Goal: Task Accomplishment & Management: Manage account settings

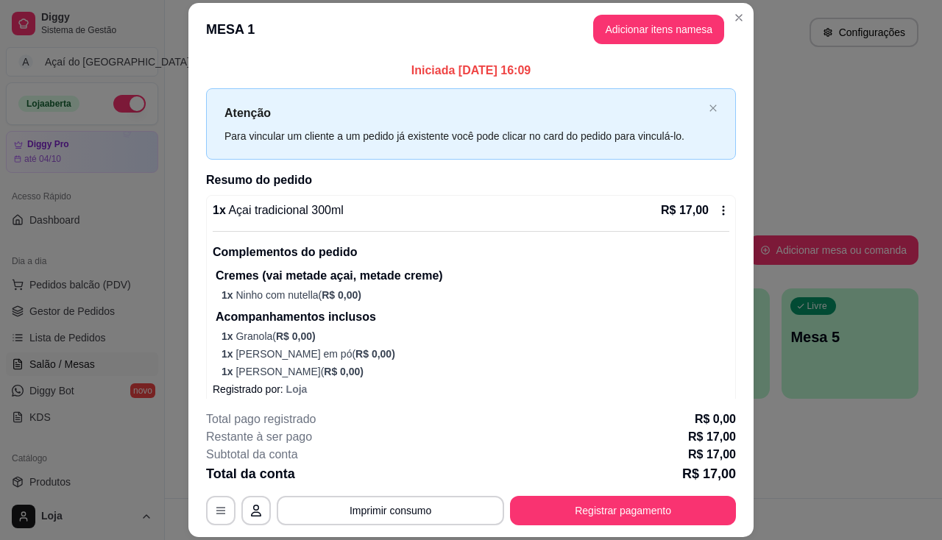
scroll to position [74, 0]
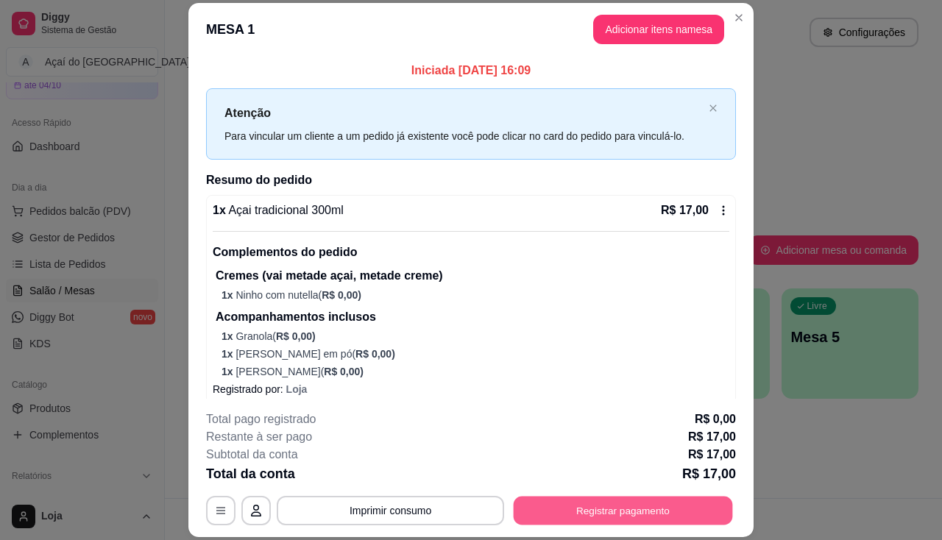
click at [707, 511] on button "Registrar pagamento" at bounding box center [623, 511] width 219 height 29
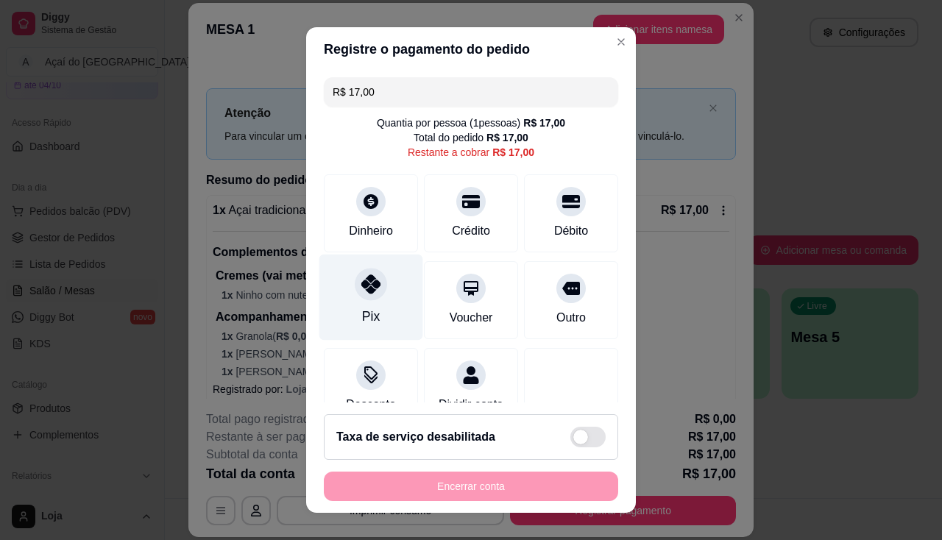
click at [385, 303] on div "Pix" at bounding box center [371, 297] width 104 height 86
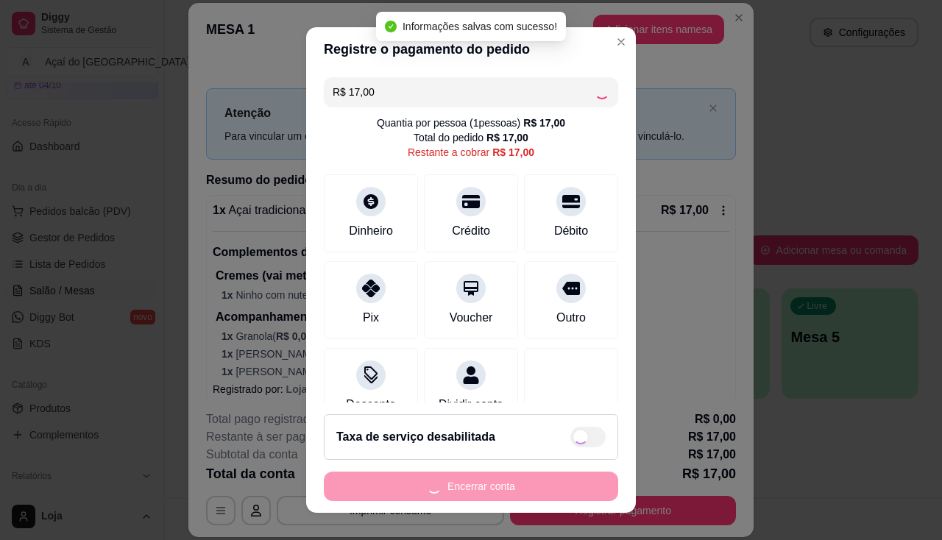
click at [484, 484] on div "Encerrar conta" at bounding box center [471, 486] width 294 height 29
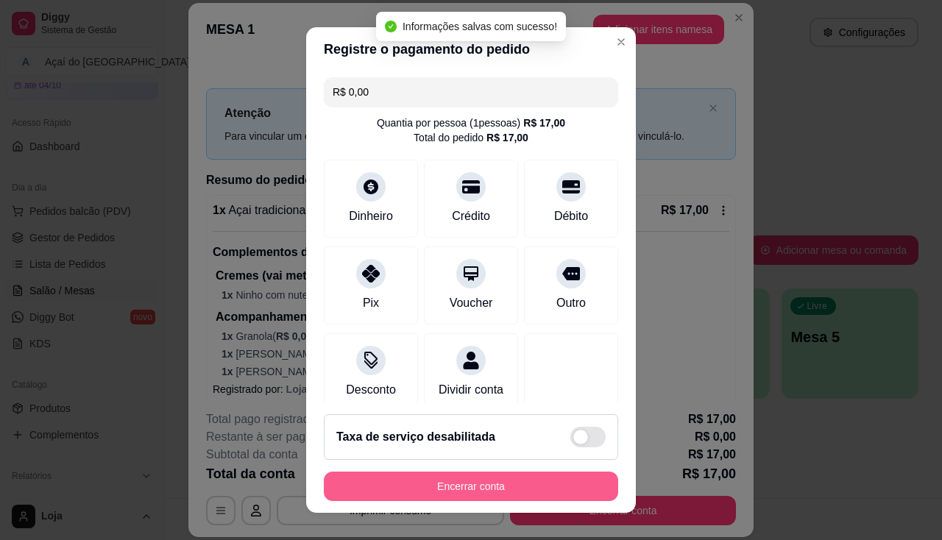
type input "R$ 0,00"
click at [482, 484] on button "Encerrar conta" at bounding box center [471, 486] width 294 height 29
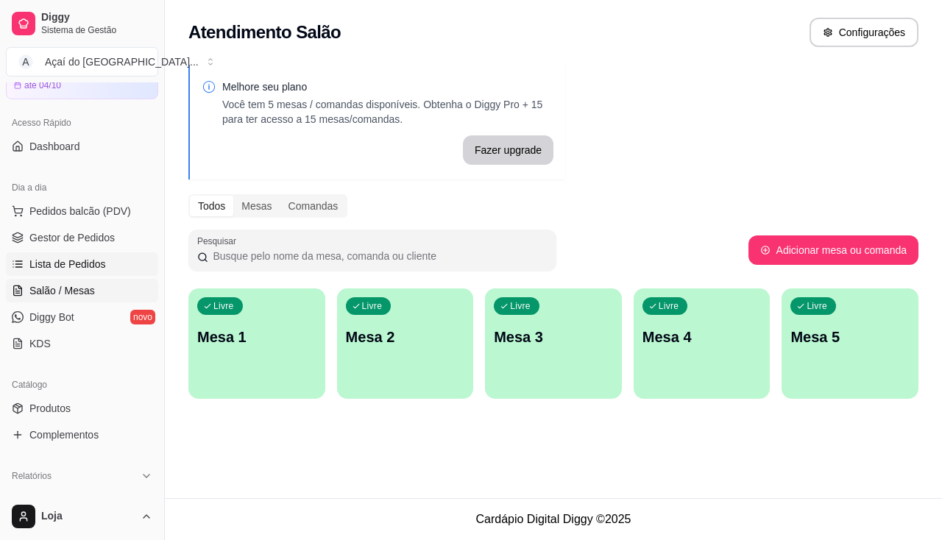
click at [58, 264] on span "Lista de Pedidos" at bounding box center [67, 264] width 77 height 15
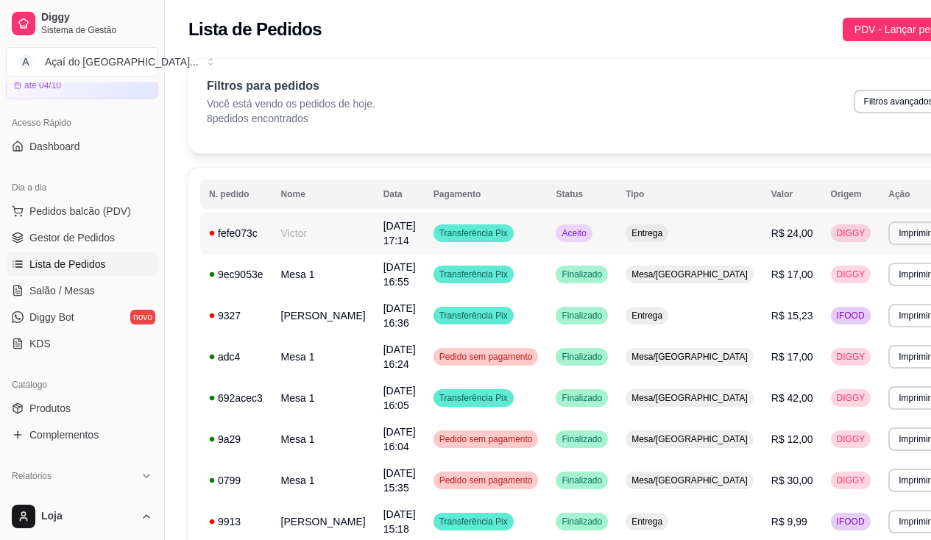
click at [311, 235] on td "Victor" at bounding box center [323, 233] width 102 height 41
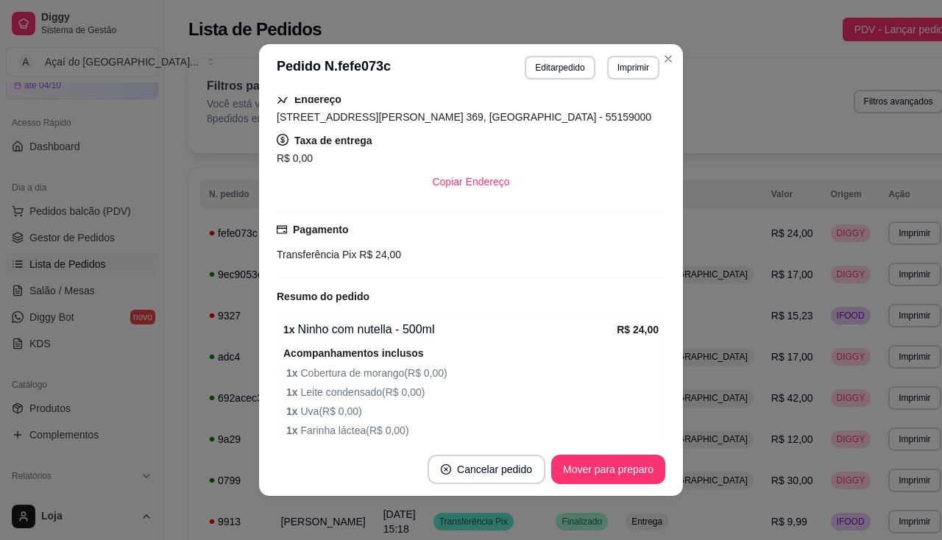
scroll to position [476, 0]
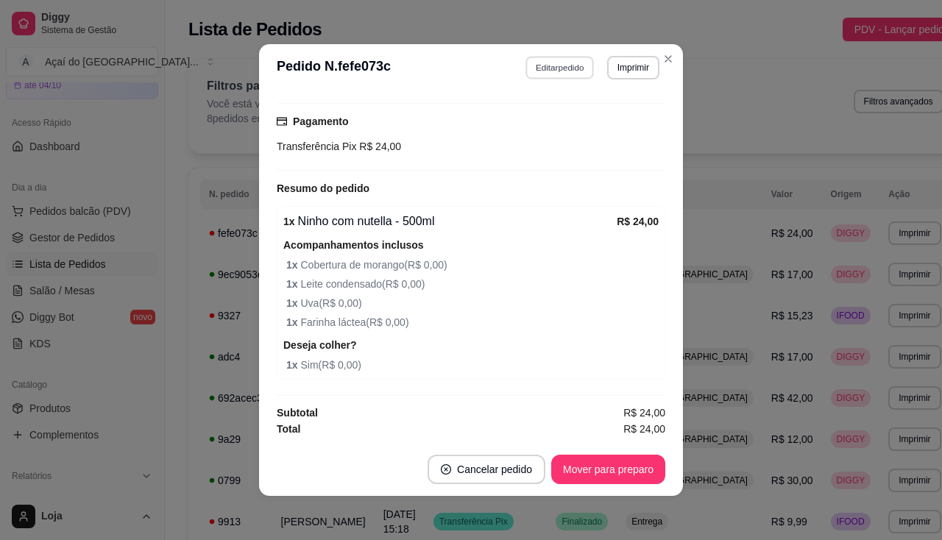
click at [559, 75] on button "Editar pedido" at bounding box center [560, 67] width 68 height 23
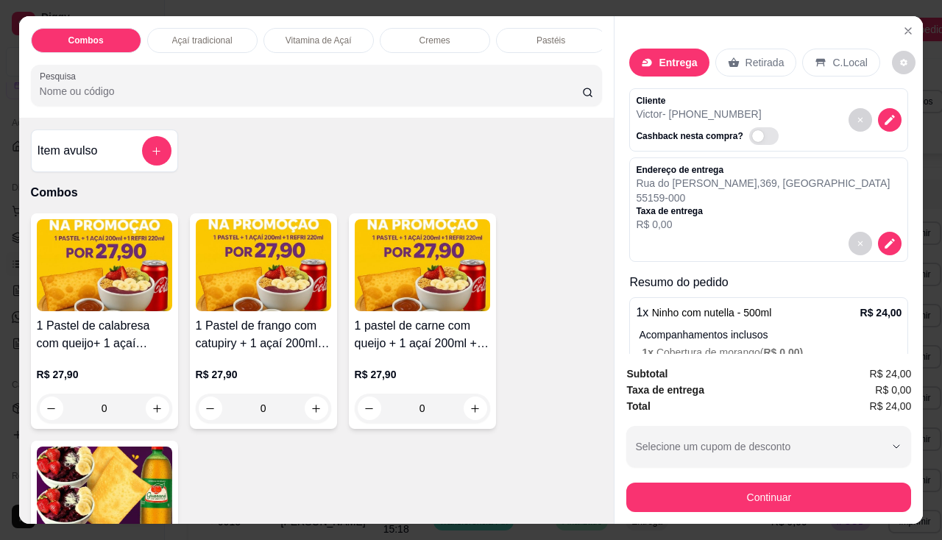
click at [884, 247] on div at bounding box center [769, 244] width 266 height 24
click at [883, 241] on icon "decrease-product-quantity" at bounding box center [889, 243] width 13 height 13
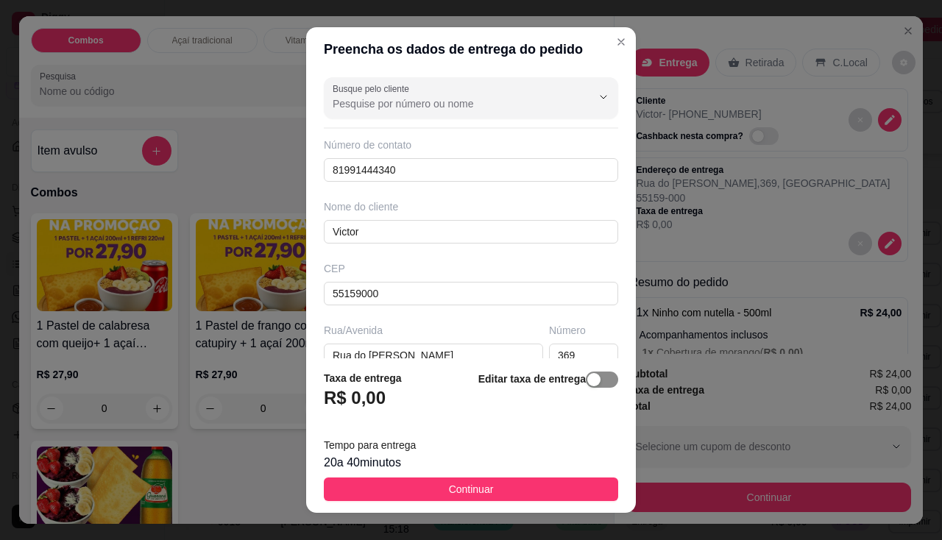
click at [586, 385] on span "button" at bounding box center [602, 380] width 32 height 16
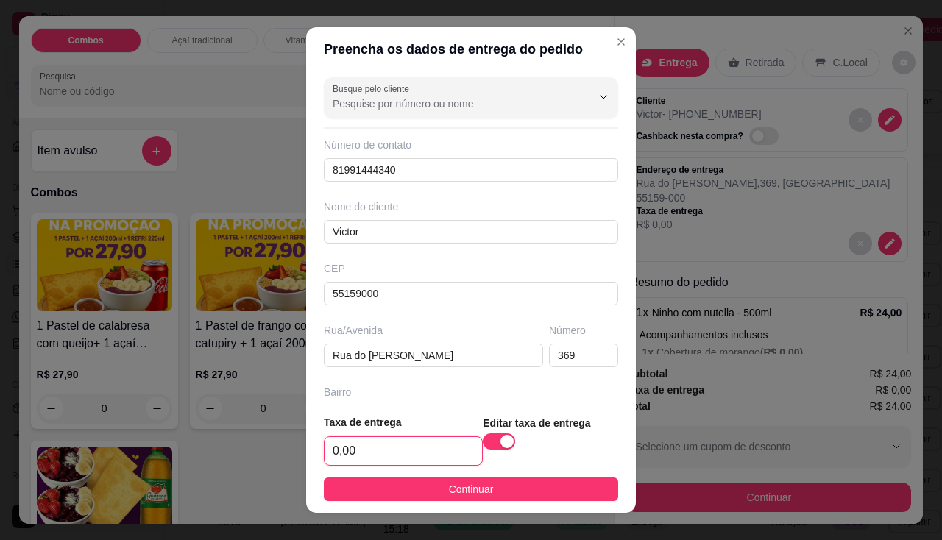
click at [396, 453] on input "0,00" at bounding box center [403, 451] width 157 height 28
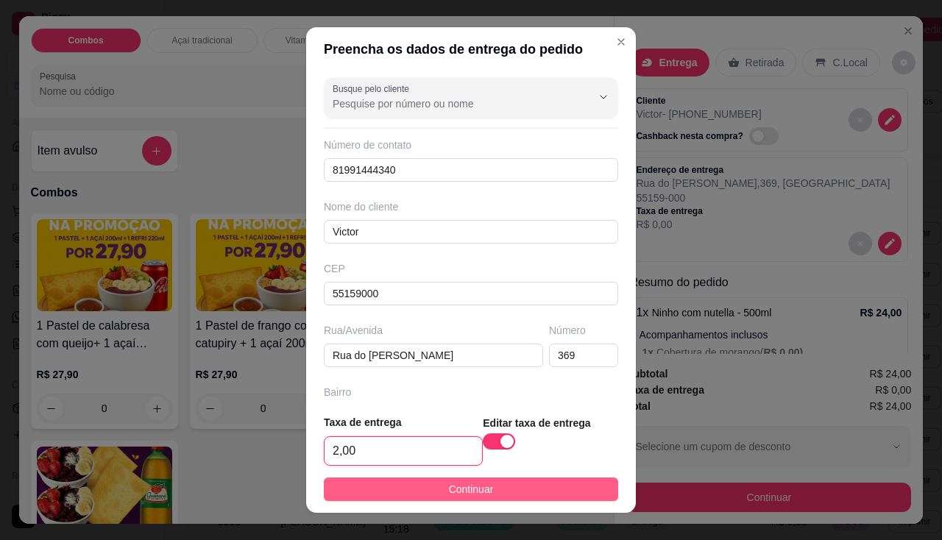
type input "2,00"
click at [449, 487] on span "Continuar" at bounding box center [471, 489] width 45 height 16
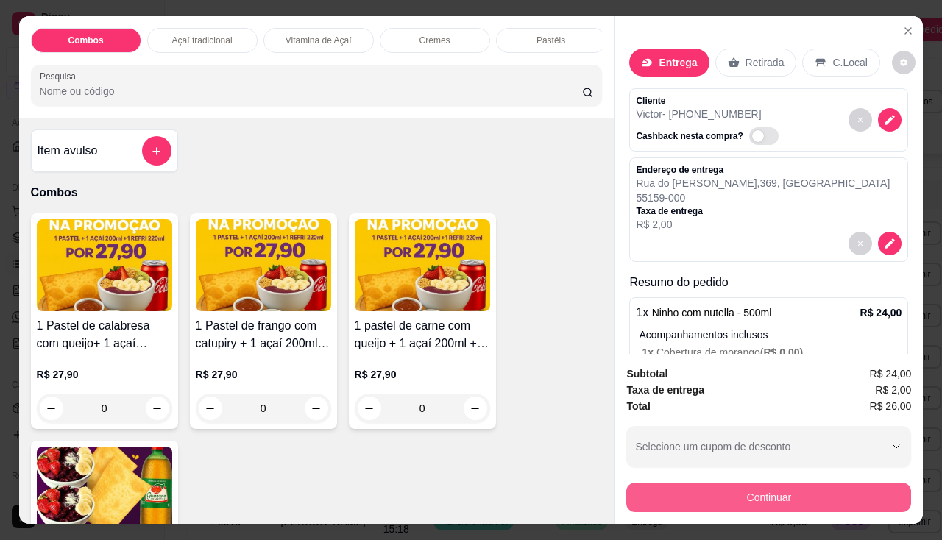
click at [641, 491] on button "Continuar" at bounding box center [768, 497] width 285 height 29
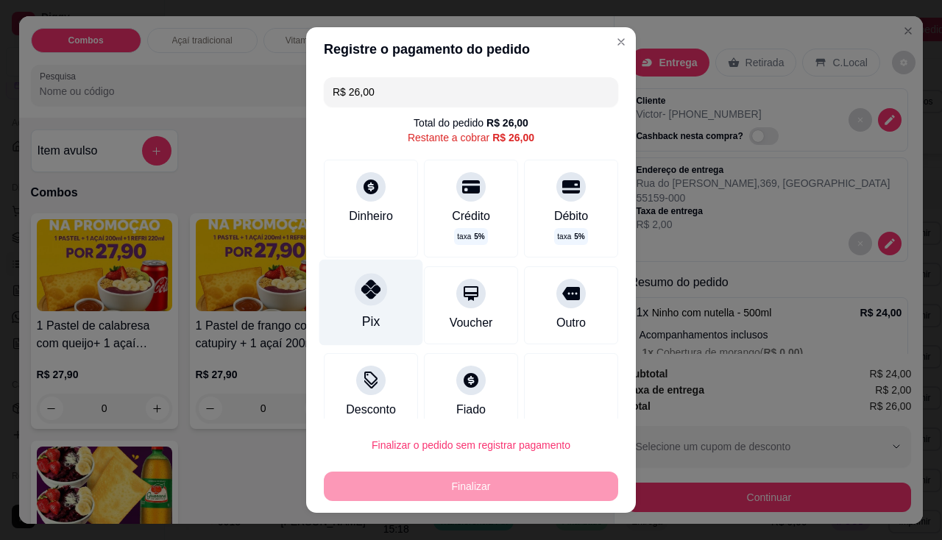
click at [381, 315] on div "Pix" at bounding box center [371, 302] width 104 height 86
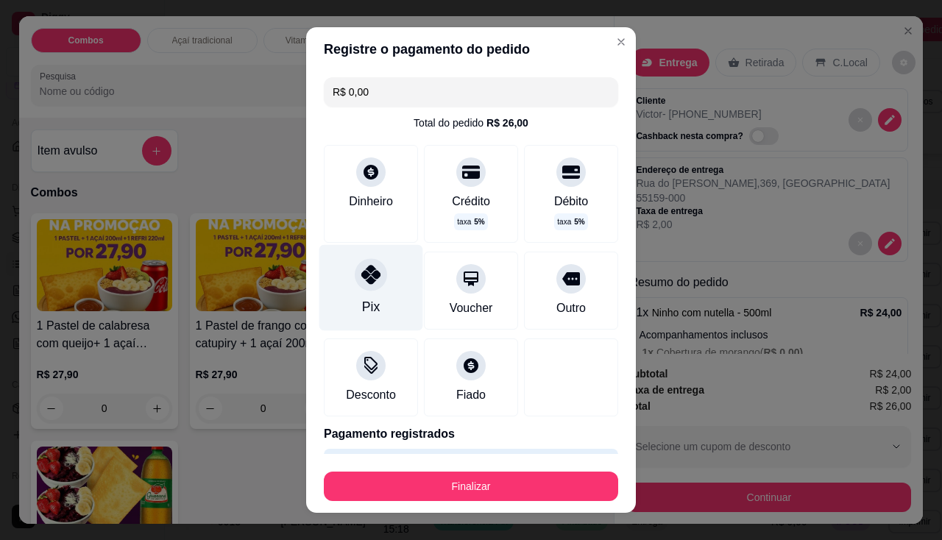
click at [367, 303] on div "Pix" at bounding box center [371, 306] width 18 height 19
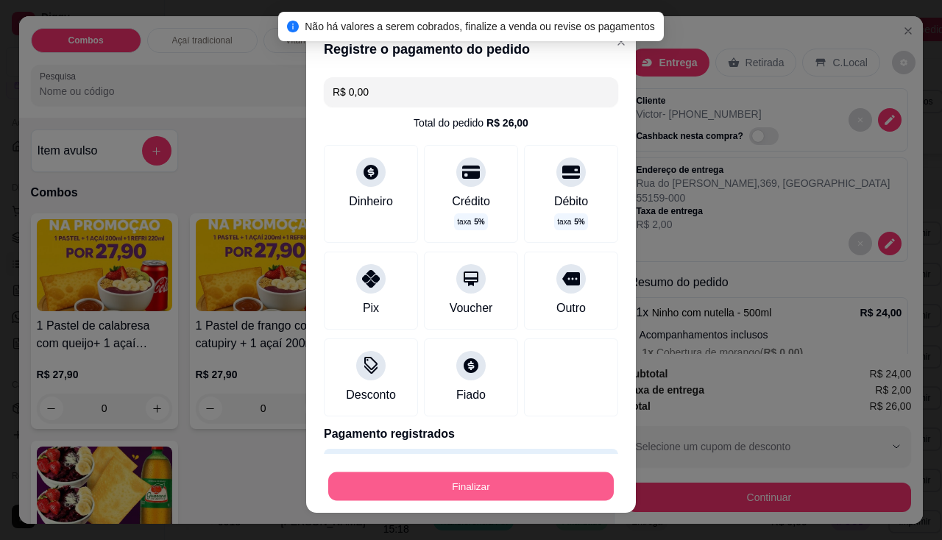
click at [464, 487] on button "Finalizar" at bounding box center [471, 486] width 286 height 29
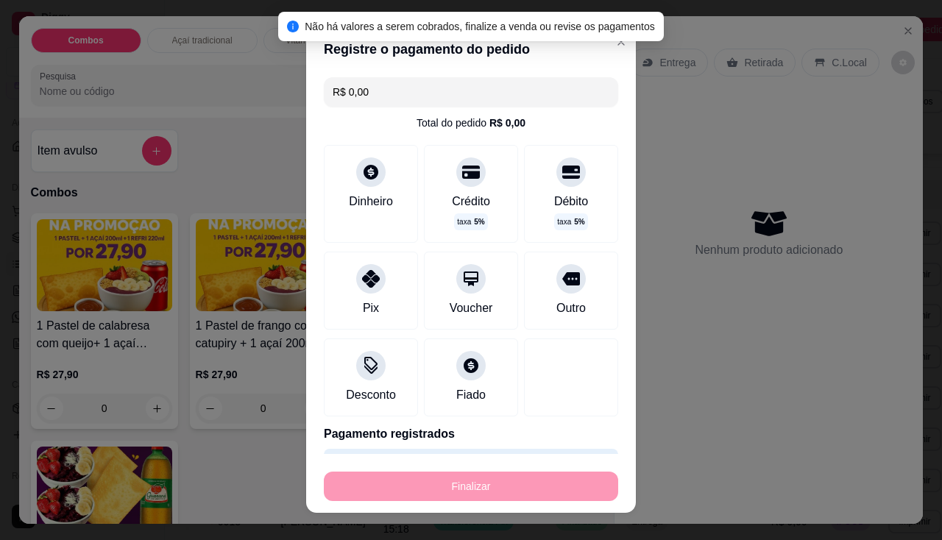
type input "-R$ 26,00"
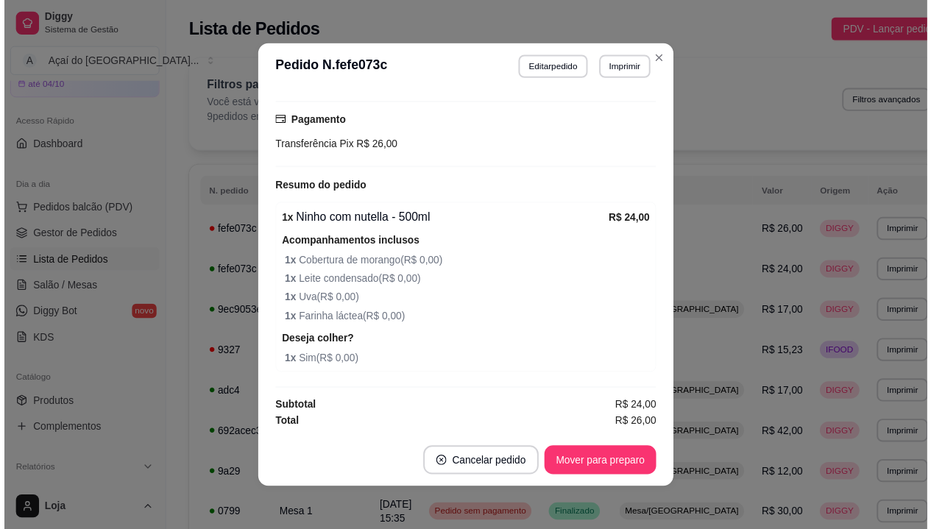
scroll to position [464, 0]
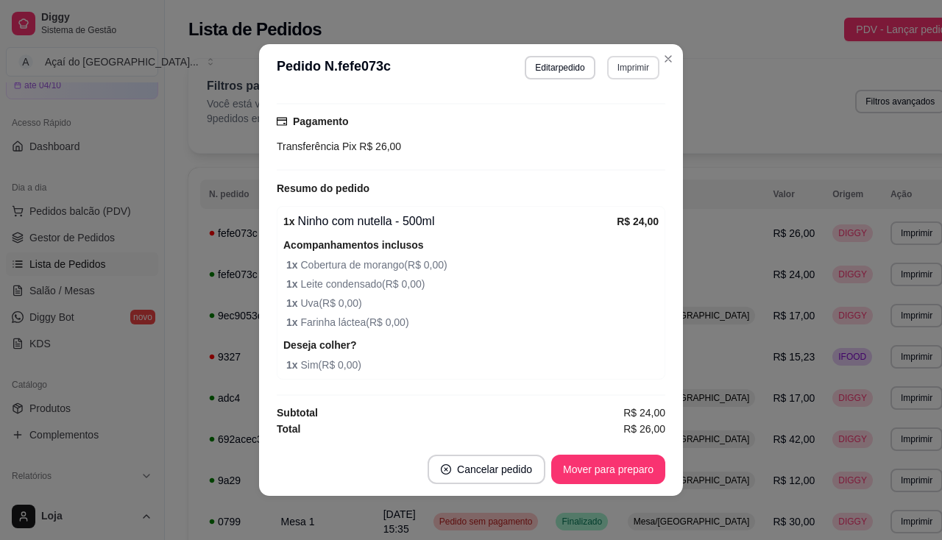
click at [631, 74] on button "Imprimir" at bounding box center [633, 68] width 52 height 24
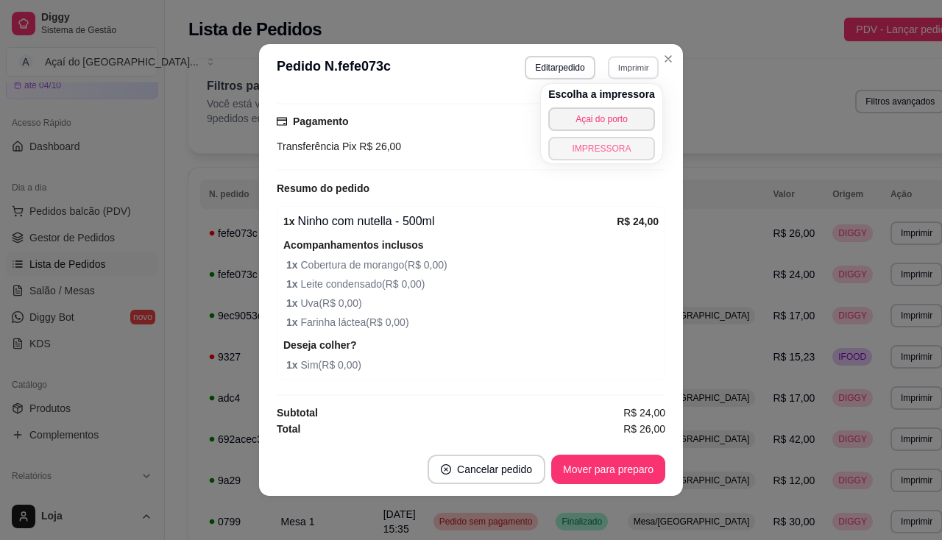
click at [612, 155] on button "IMPRESSORA" at bounding box center [601, 149] width 107 height 24
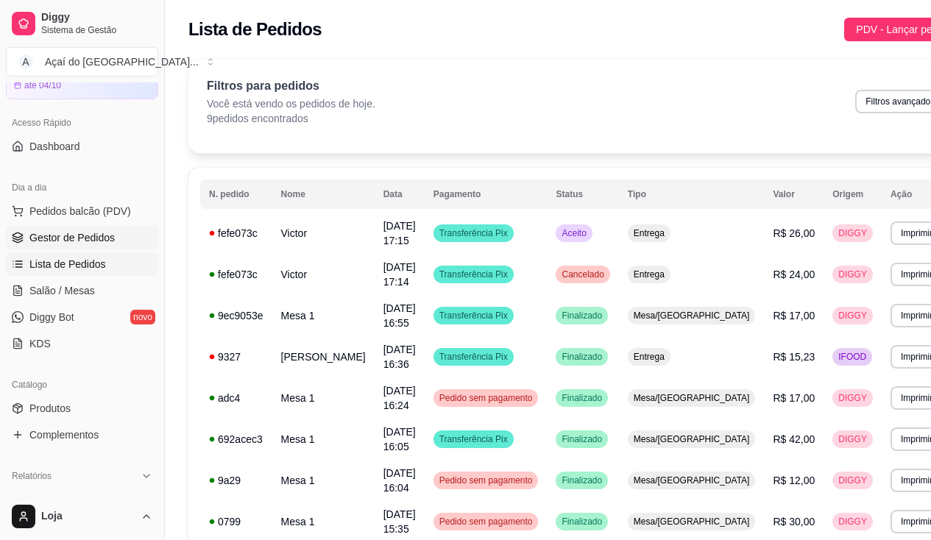
click at [90, 244] on span "Gestor de Pedidos" at bounding box center [71, 237] width 85 height 15
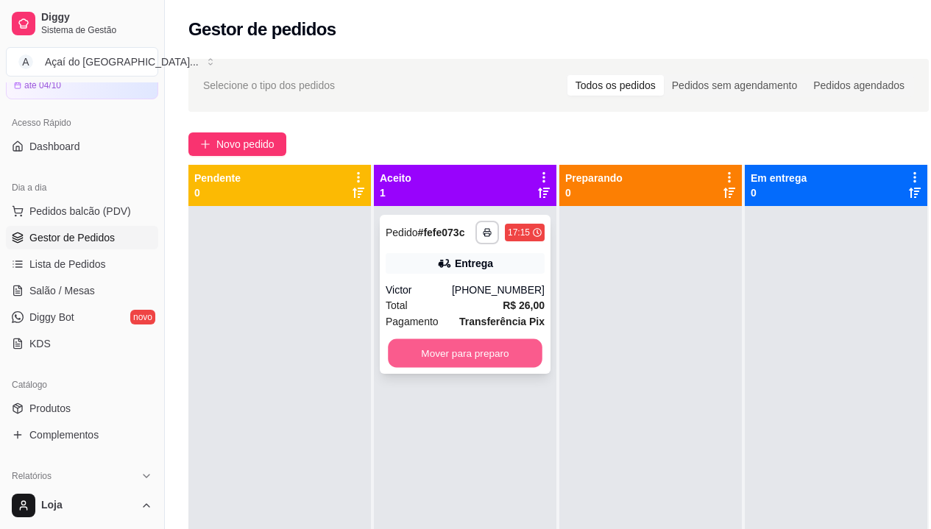
click at [469, 359] on button "Mover para preparo" at bounding box center [465, 353] width 155 height 29
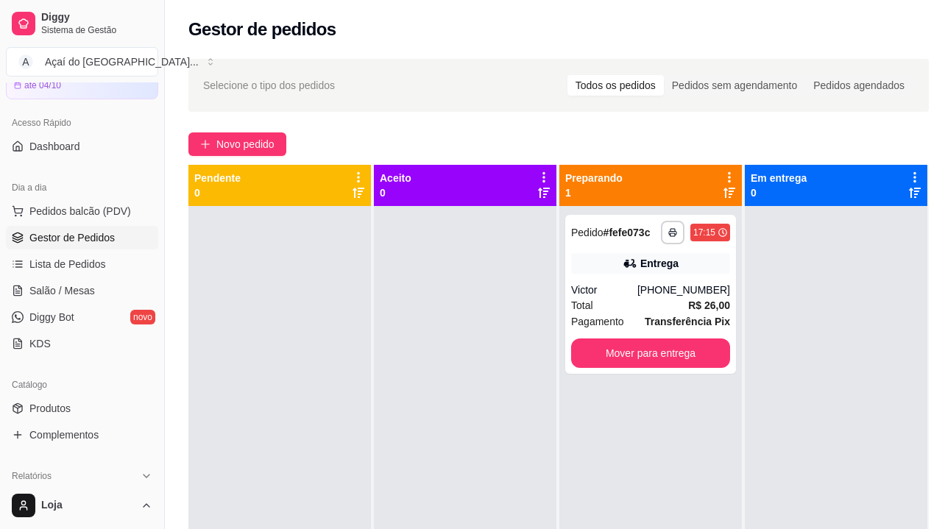
click at [601, 379] on div "**********" at bounding box center [650, 470] width 183 height 529
click at [614, 353] on button "Mover para entrega" at bounding box center [650, 353] width 159 height 29
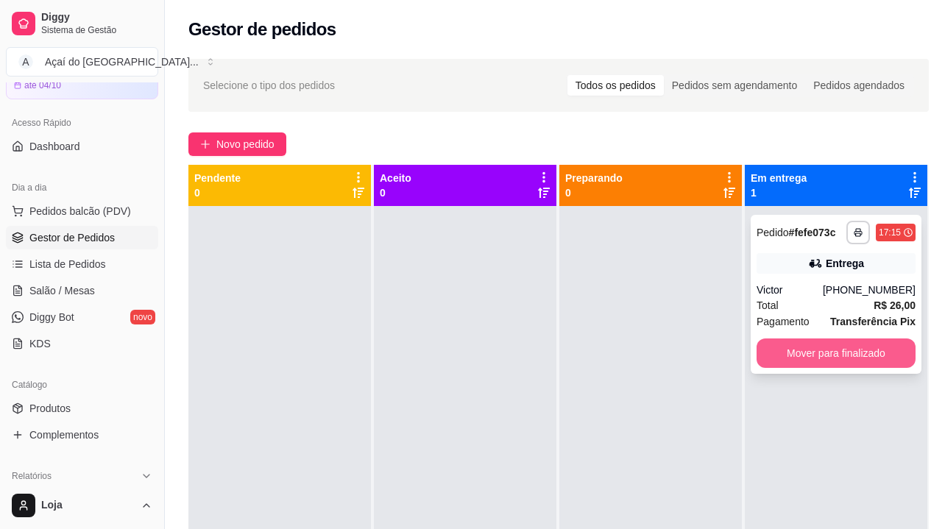
click at [846, 349] on button "Mover para finalizado" at bounding box center [836, 353] width 159 height 29
